Goal: Information Seeking & Learning: Compare options

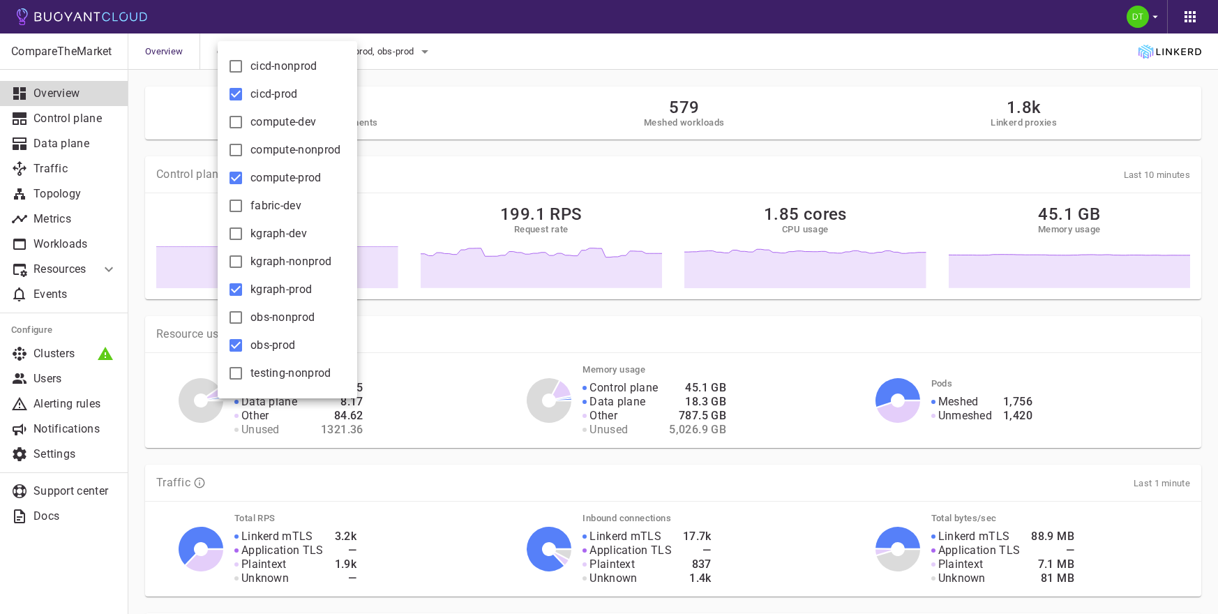
click at [234, 94] on input "cicd-prod" at bounding box center [235, 94] width 17 height 17
checkbox input "false"
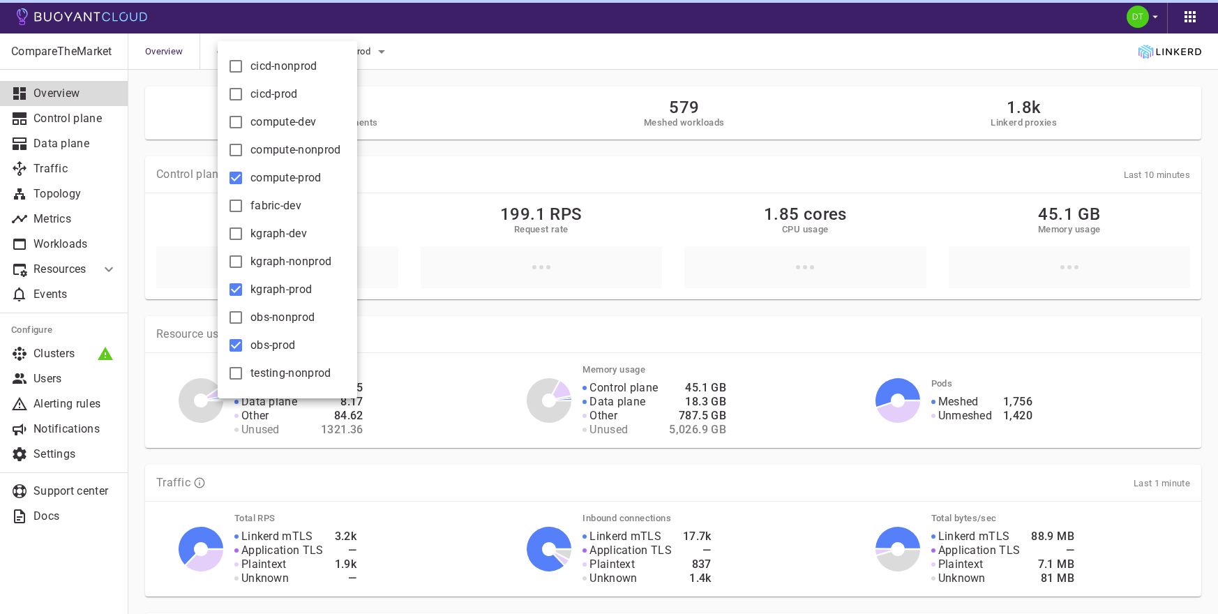
click at [232, 179] on input "compute-prod" at bounding box center [235, 178] width 17 height 17
checkbox input "false"
click at [233, 293] on input "kgraph-prod" at bounding box center [235, 289] width 17 height 17
checkbox input "false"
click at [235, 340] on input "obs-prod" at bounding box center [235, 345] width 17 height 17
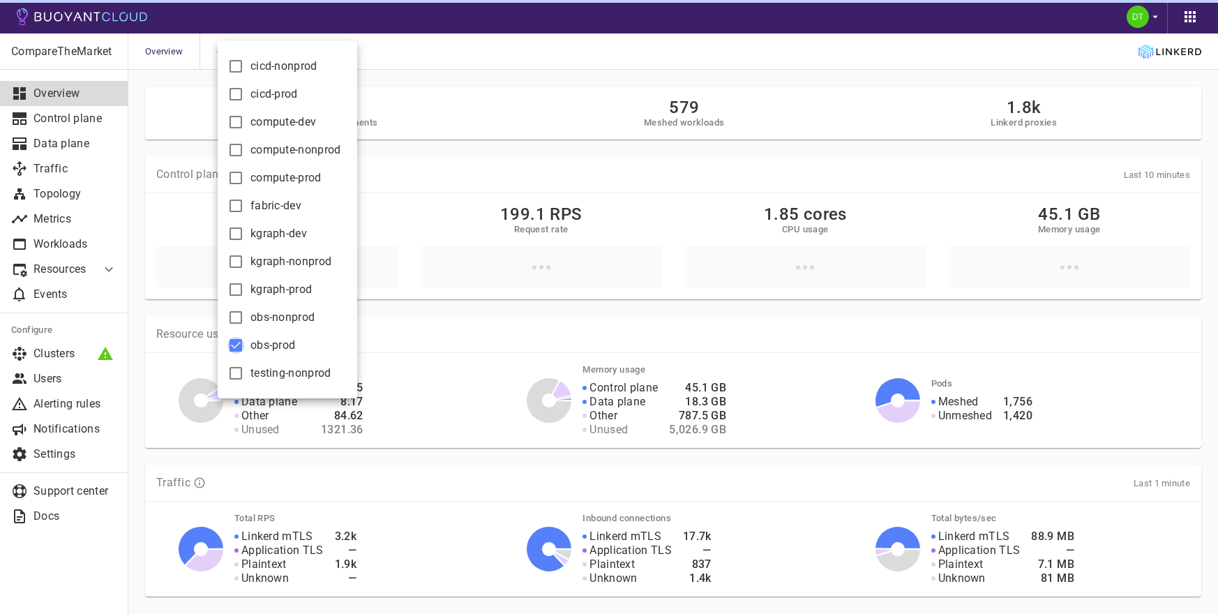
checkbox input "false"
